Goal: Task Accomplishment & Management: Use online tool/utility

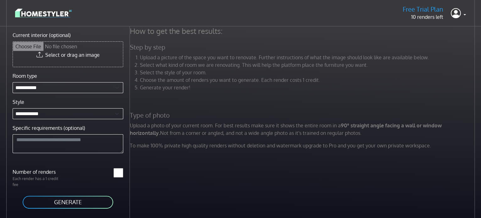
click at [36, 13] on img at bounding box center [43, 13] width 57 height 11
click at [166, 32] on h4 "How to get the best results:" at bounding box center [303, 30] width 354 height 9
click at [203, 37] on div "How to get the best results: Step by step Upload a picture of the space you wan…" at bounding box center [303, 90] width 354 height 128
click at [170, 60] on li "Upload a picture of the space you want to renovate. Further instructions of wha…" at bounding box center [308, 58] width 336 height 8
click at [195, 83] on li "Choose the amount of renders you want to generate. Each render costs 1 credit." at bounding box center [308, 80] width 336 height 8
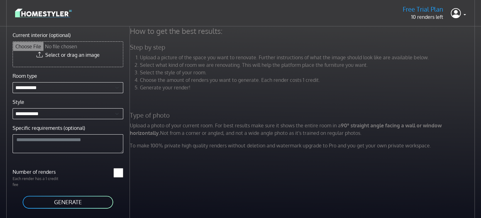
click at [49, 16] on img at bounding box center [43, 13] width 57 height 11
